Goal: Task Accomplishment & Management: Use online tool/utility

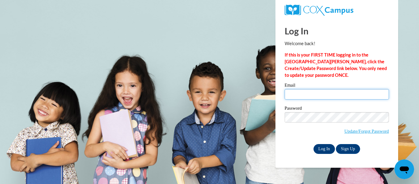
type input "shorthouse2009@gmail.com"
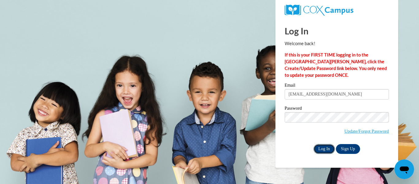
click at [327, 145] on input "Log In" at bounding box center [323, 149] width 21 height 10
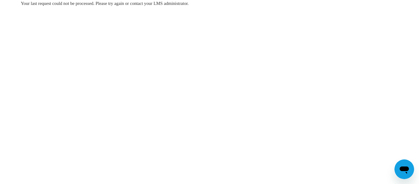
click at [327, 144] on body "Your last request could not be processed. Please try again or contact your LMS …" at bounding box center [209, 92] width 419 height 184
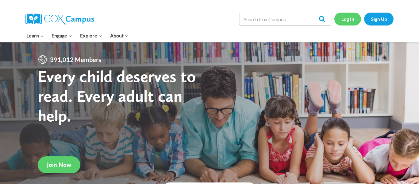
click at [349, 22] on link "Log In" at bounding box center [347, 19] width 27 height 13
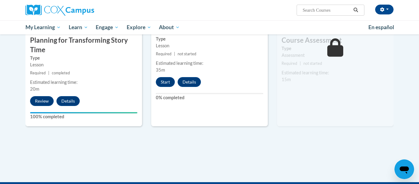
scroll to position [552, 0]
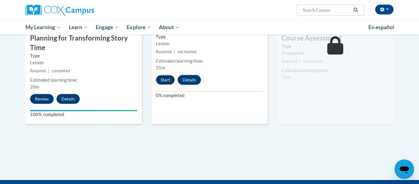
click at [160, 81] on button "Start" at bounding box center [165, 80] width 19 height 10
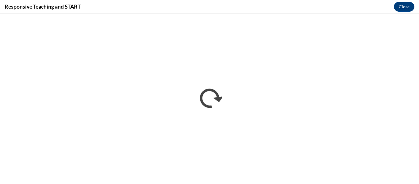
scroll to position [0, 0]
